Goal: Find specific page/section: Find specific page/section

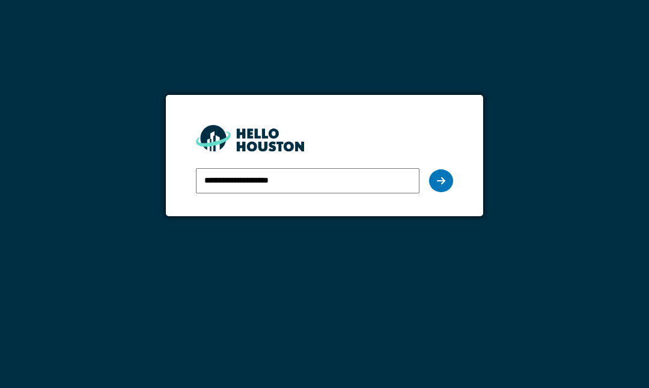
click at [443, 179] on icon at bounding box center [441, 181] width 8 height 10
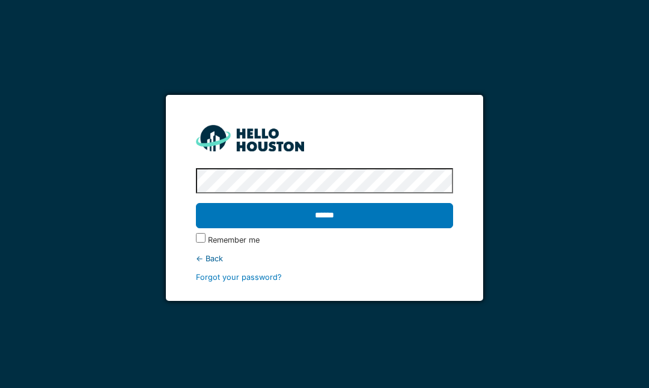
click at [351, 214] on input "******" at bounding box center [324, 215] width 256 height 25
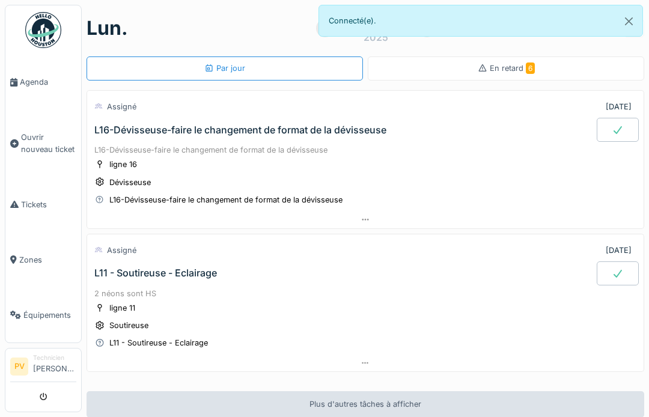
click at [35, 69] on link "Agenda" at bounding box center [43, 82] width 76 height 55
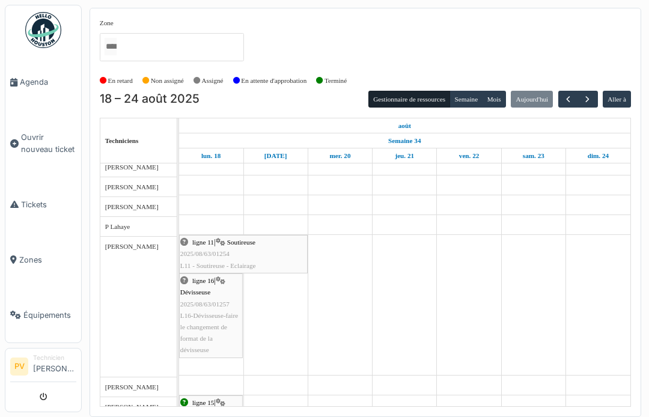
scroll to position [295, 0]
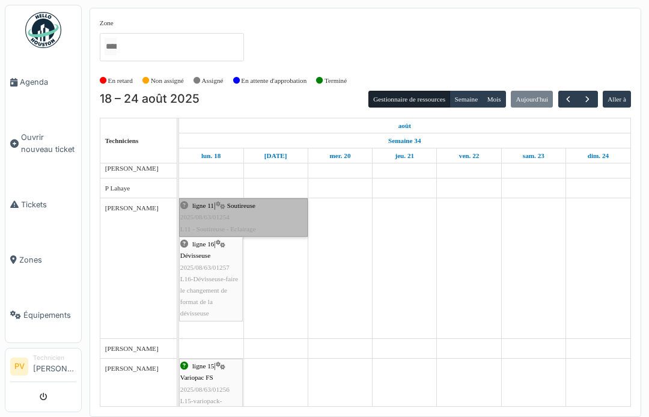
click at [214, 208] on link "ligne 11 | Soutireuse 2025/08/63/01254 L11 - Soutireuse - Eclairage" at bounding box center [243, 217] width 129 height 38
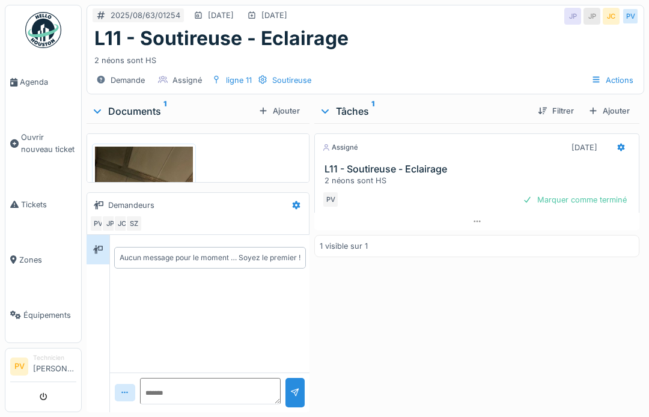
click at [404, 167] on h3 "L11 - Soutireuse - Eclairage" at bounding box center [478, 168] width 309 height 11
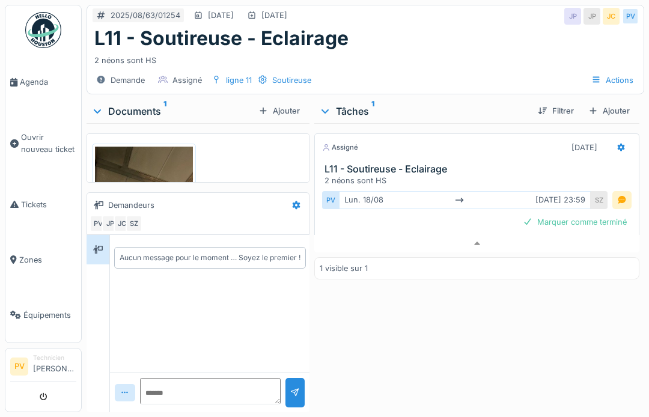
click at [163, 166] on img at bounding box center [144, 212] width 98 height 130
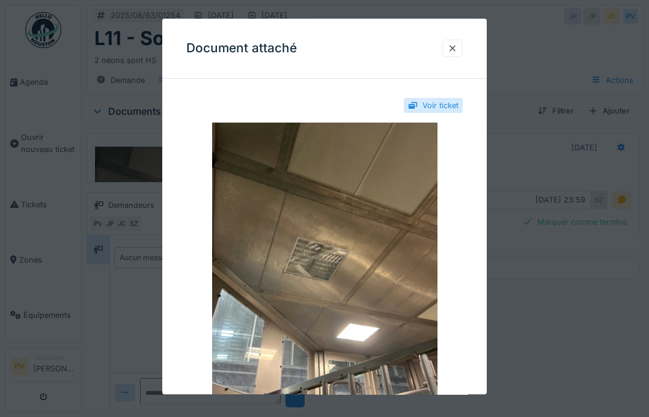
click at [456, 45] on div at bounding box center [452, 48] width 10 height 11
